Goal: Task Accomplishment & Management: Use online tool/utility

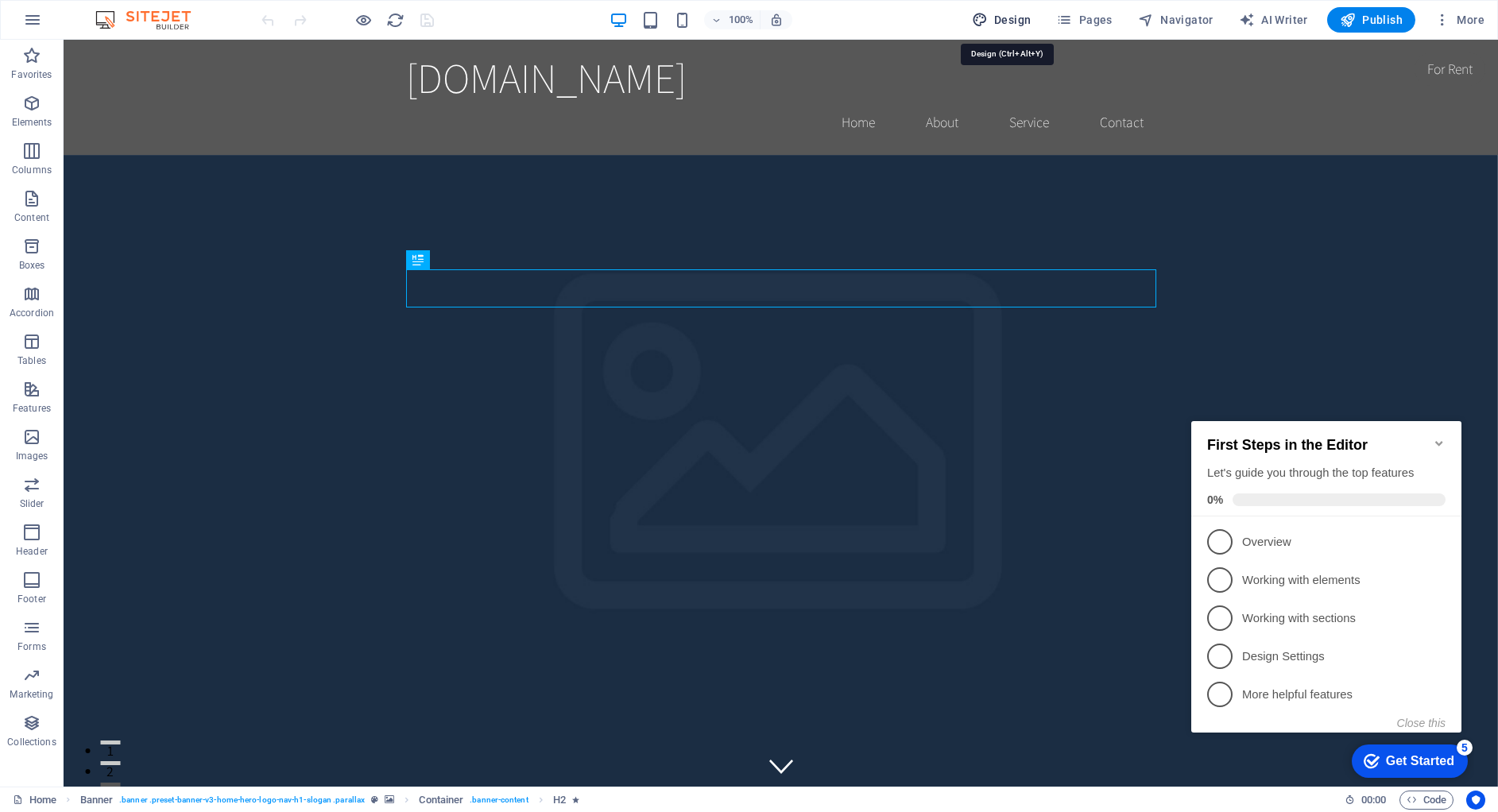
select select "rem"
select select "200"
select select "px"
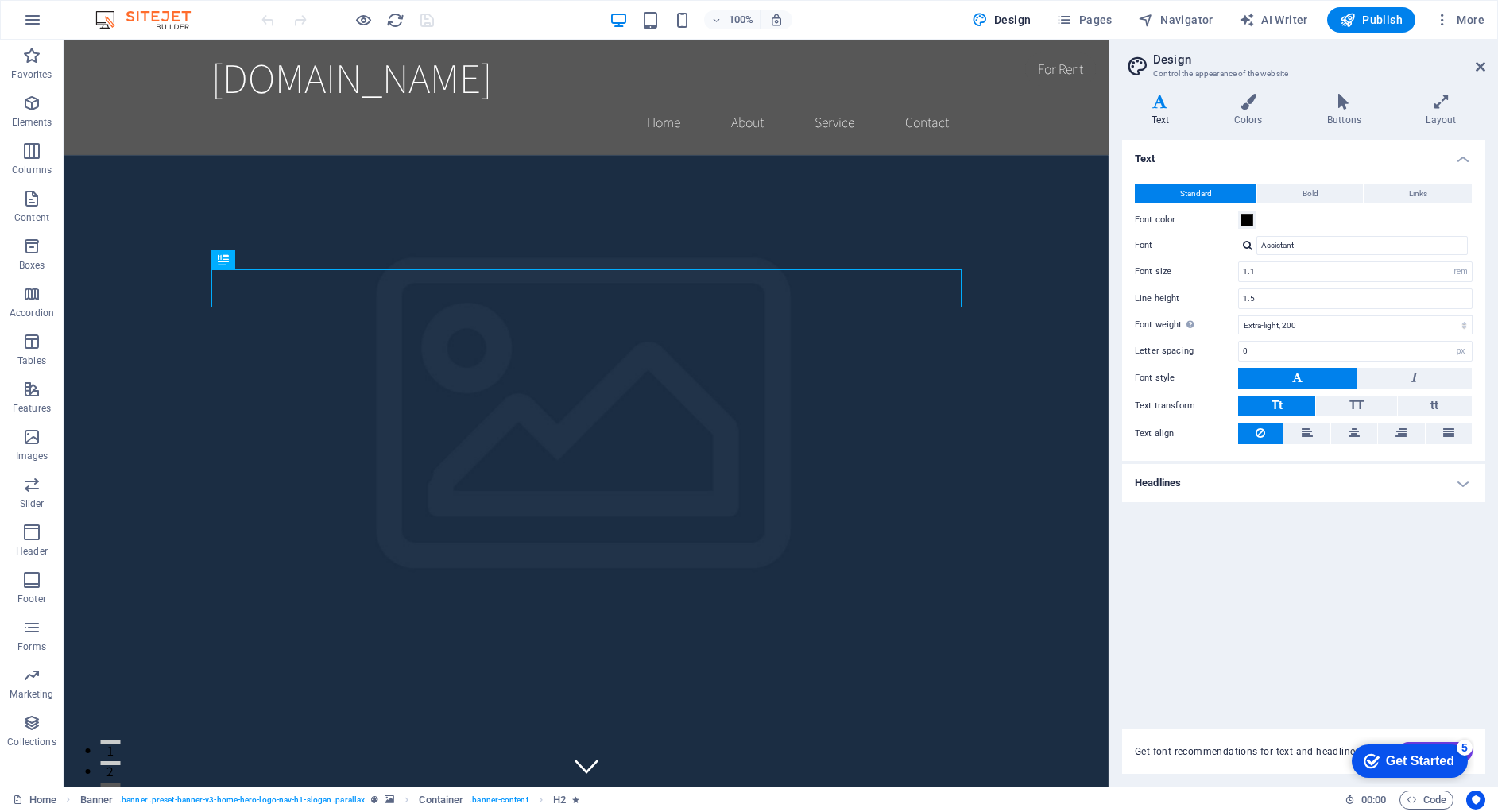
click at [1481, 58] on h2 "Design" at bounding box center [1320, 60] width 333 height 14
click at [1486, 66] on aside "Design Control the appearance of the website Variants Text Colors Buttons Layou…" at bounding box center [1303, 412] width 389 height 747
click at [1481, 68] on icon at bounding box center [1481, 66] width 10 height 12
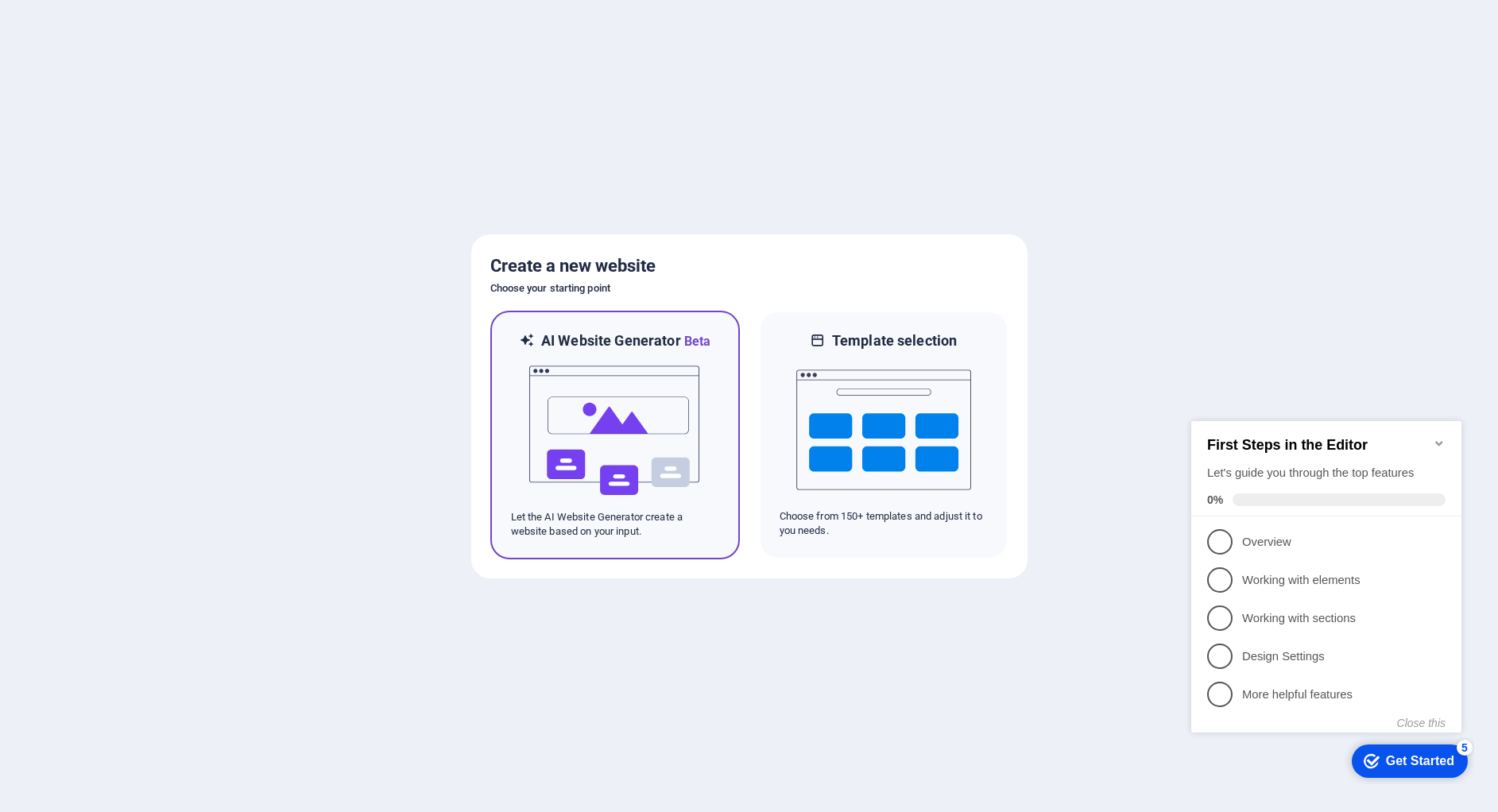
click at [561, 433] on img at bounding box center [615, 430] width 175 height 159
